Goal: Entertainment & Leisure: Consume media (video, audio)

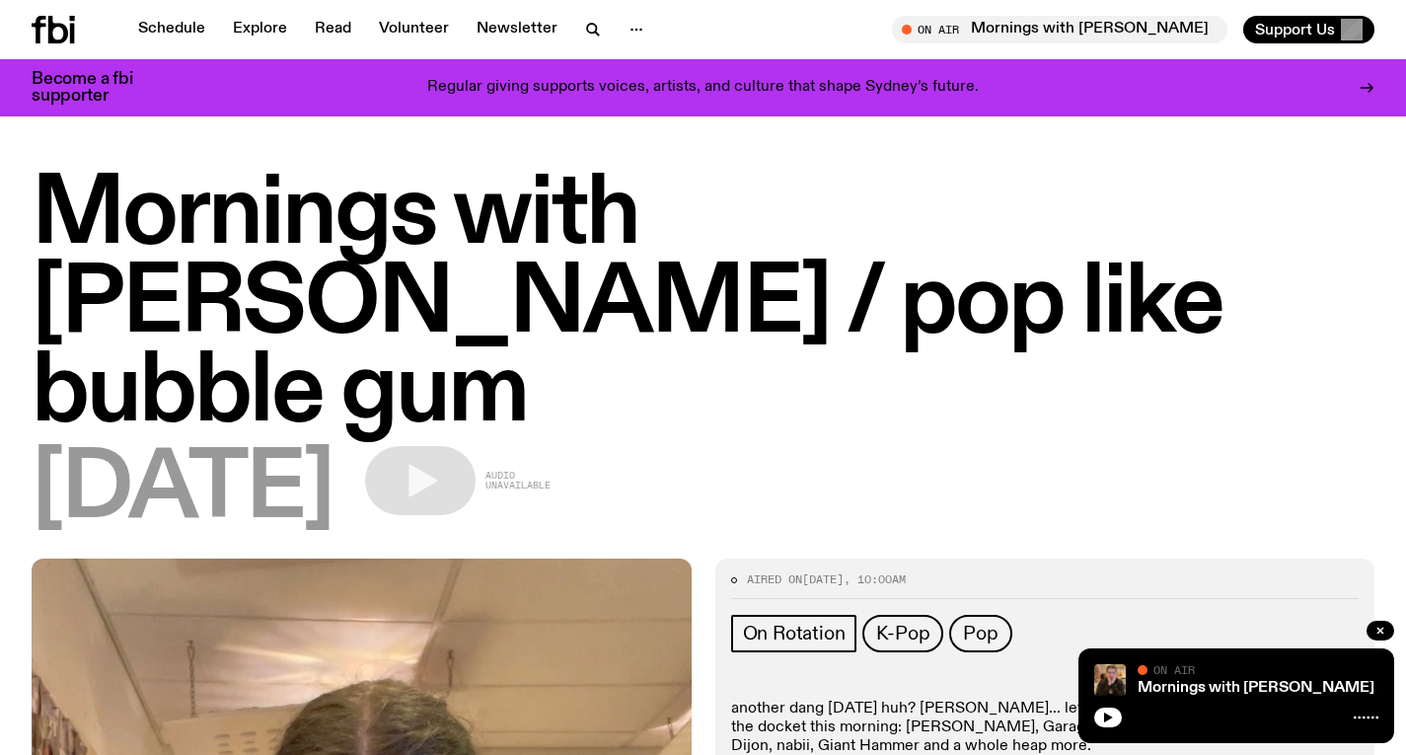
scroll to position [1179, 0]
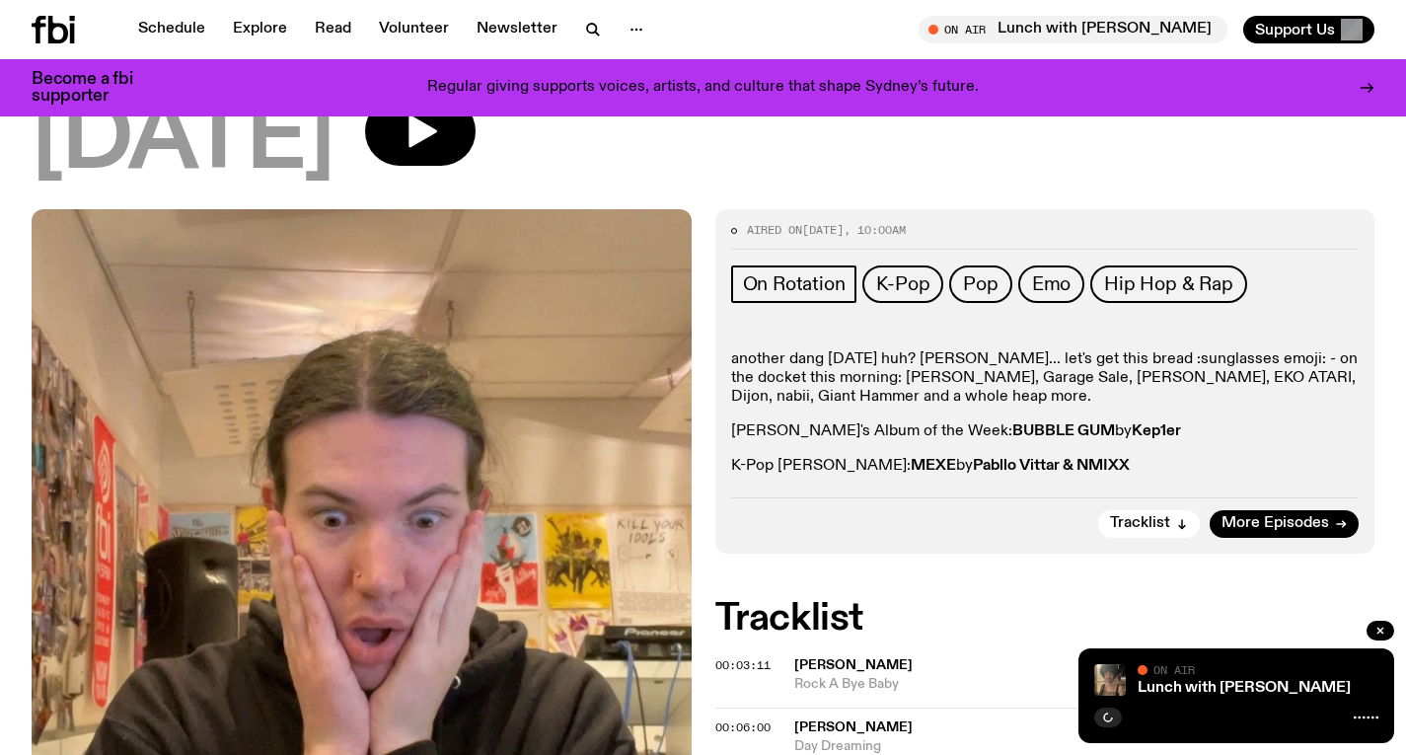
scroll to position [702, 0]
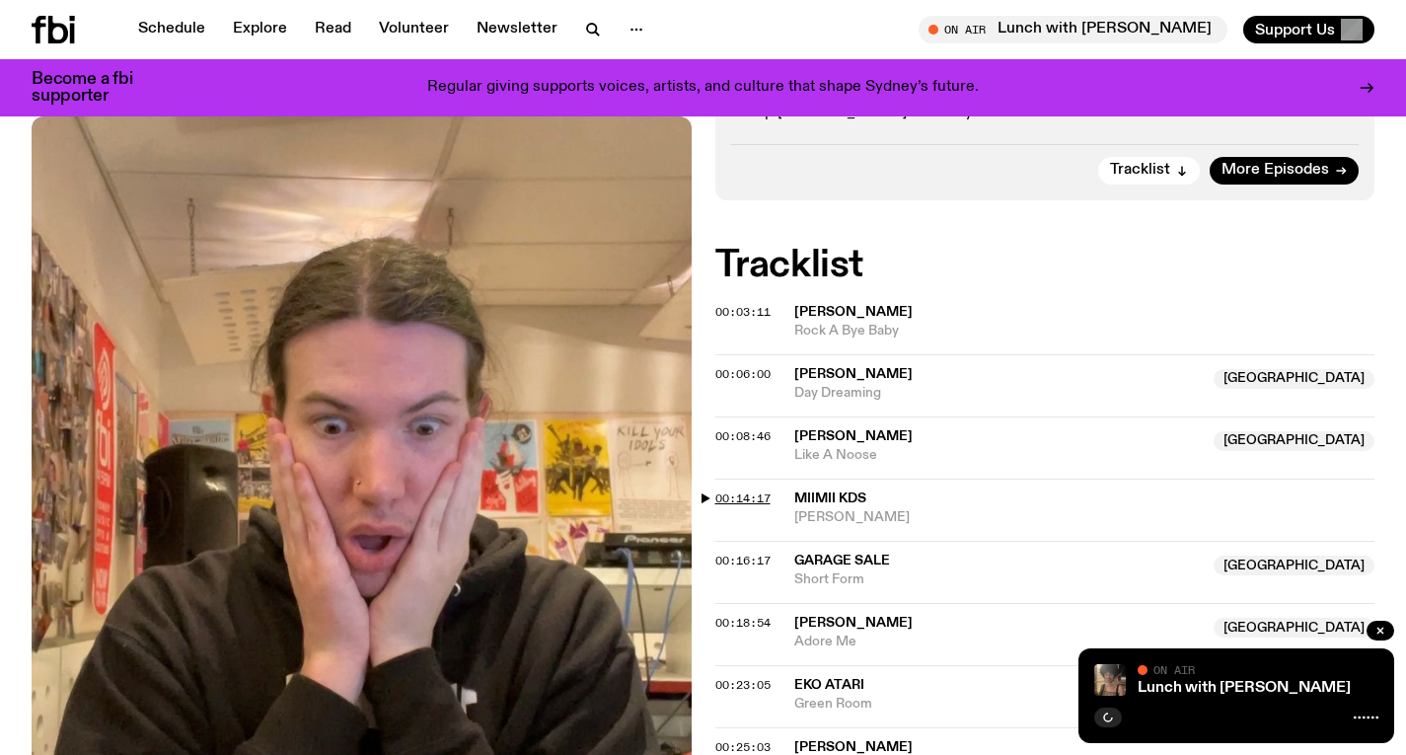
click at [752, 490] on span "00:14:17" at bounding box center [742, 498] width 55 height 16
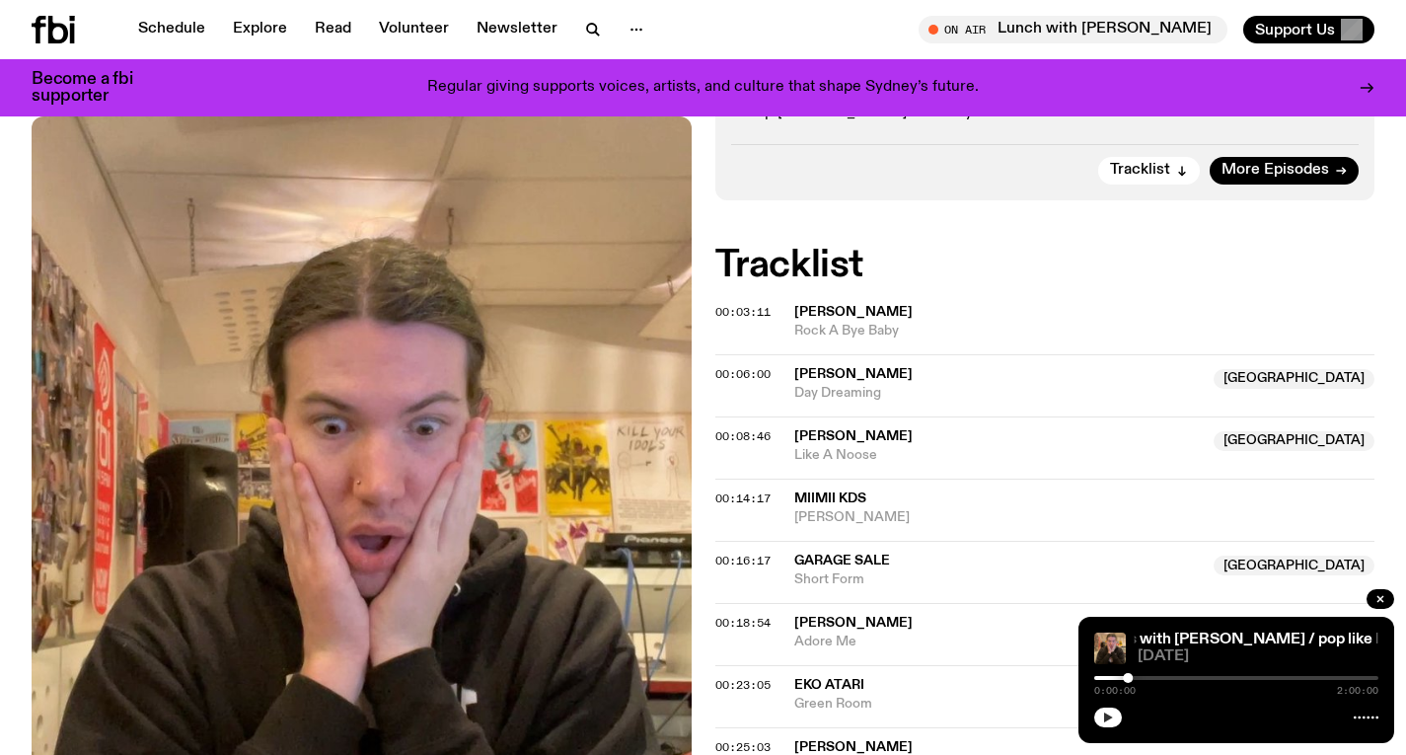
click at [1101, 723] on button "button" at bounding box center [1108, 717] width 28 height 20
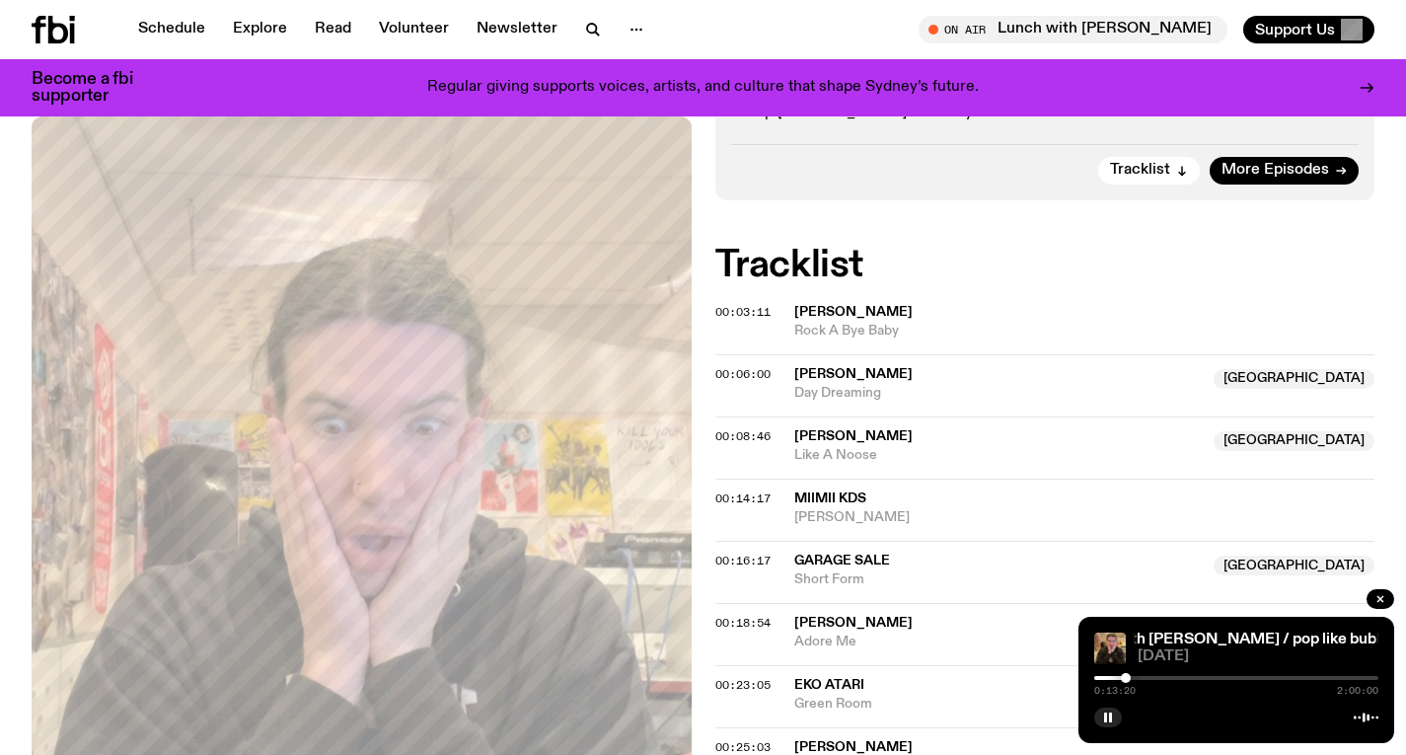
click at [1126, 680] on div at bounding box center [1126, 678] width 10 height 10
click at [1124, 678] on div at bounding box center [1124, 678] width 10 height 10
click at [1122, 678] on div at bounding box center [1122, 678] width 10 height 10
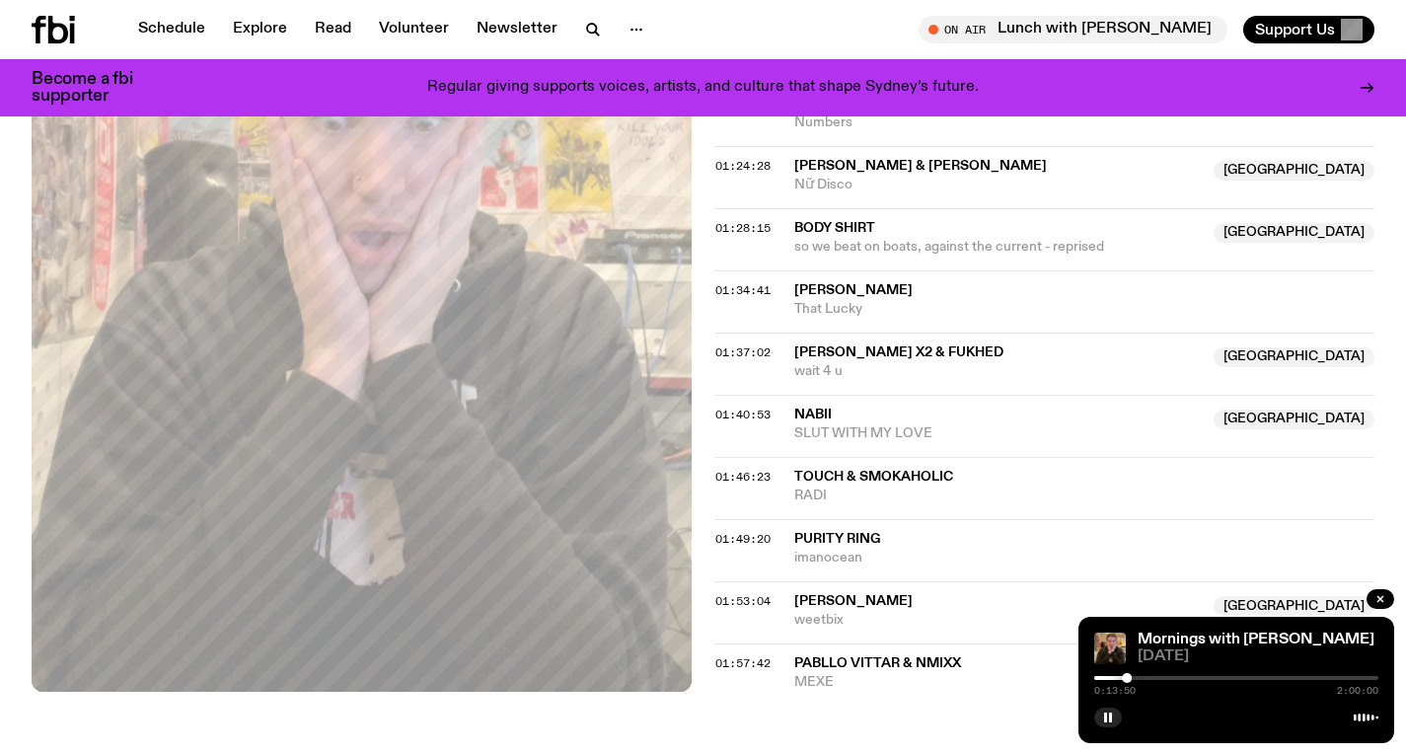
scroll to position [2154, 0]
